Goal: Task Accomplishment & Management: Complete application form

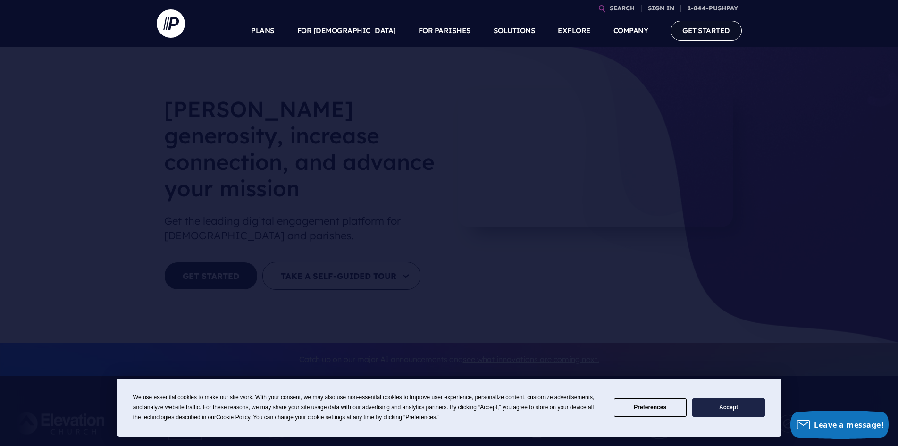
click at [713, 29] on link "GET STARTED" at bounding box center [705, 30] width 71 height 19
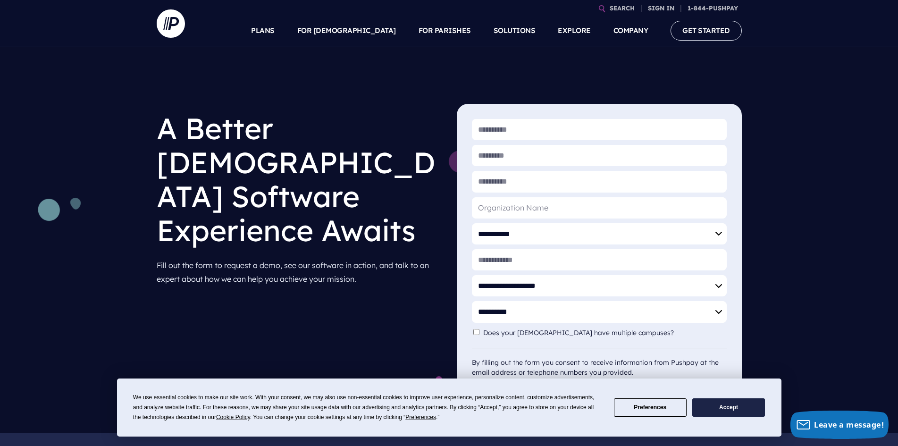
click at [728, 402] on button "Accept" at bounding box center [728, 407] width 73 height 18
